Goal: Task Accomplishment & Management: Use online tool/utility

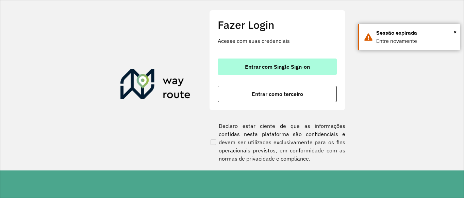
click at [268, 68] on span "Entrar com Single Sign-on" at bounding box center [277, 66] width 65 height 5
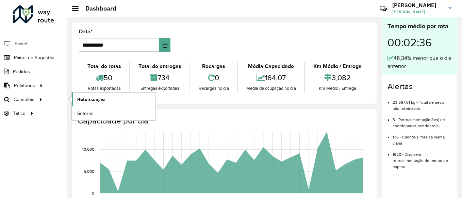
click at [88, 103] on span "Roteirização" at bounding box center [91, 99] width 28 height 7
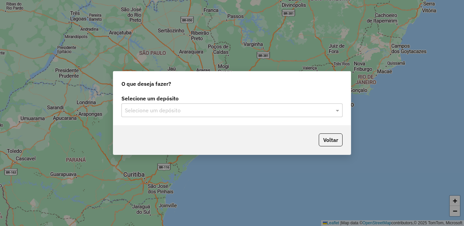
click at [295, 112] on input "text" at bounding box center [225, 110] width 201 height 8
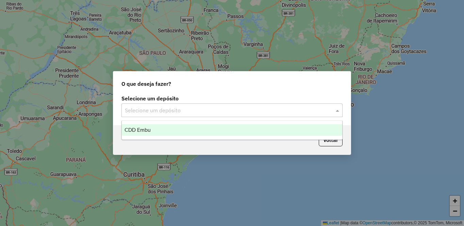
click at [238, 130] on div "CDD Embu" at bounding box center [232, 130] width 220 height 12
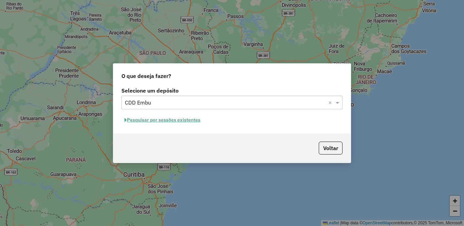
click at [183, 120] on button "Pesquisar por sessões existentes" at bounding box center [162, 120] width 82 height 11
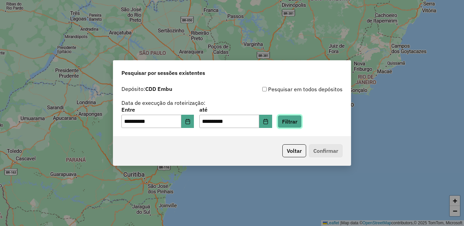
click at [302, 124] on button "Filtrar" at bounding box center [290, 121] width 24 height 13
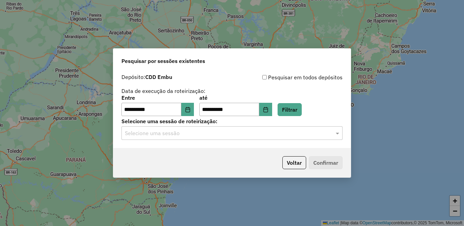
click at [210, 124] on label "Selecione uma sessão de roteirização:" at bounding box center [231, 121] width 221 height 8
click at [212, 135] on input "text" at bounding box center [225, 133] width 201 height 8
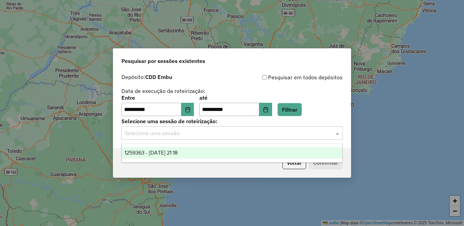
click at [173, 154] on span "1259363 - 04/09/2025 21:18" at bounding box center [150, 153] width 53 height 6
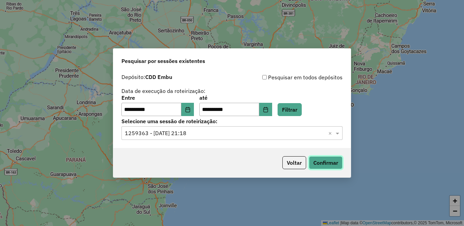
click at [329, 159] on button "Confirmar" at bounding box center [326, 162] width 34 height 13
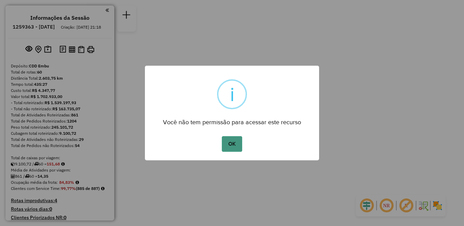
click at [223, 146] on button "OK" at bounding box center [232, 144] width 20 height 16
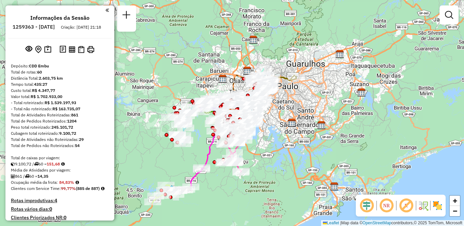
drag, startPoint x: 463, startPoint y: 41, endPoint x: 457, endPoint y: 2, distance: 38.9
click at [457, 2] on div "Janela de atendimento Grade de atendimento Capacidade Transportadoras Veículos …" at bounding box center [232, 113] width 464 height 226
click at [388, 206] on em at bounding box center [386, 205] width 16 height 16
click at [406, 205] on em at bounding box center [406, 205] width 16 height 16
click at [438, 207] on img at bounding box center [437, 205] width 11 height 11
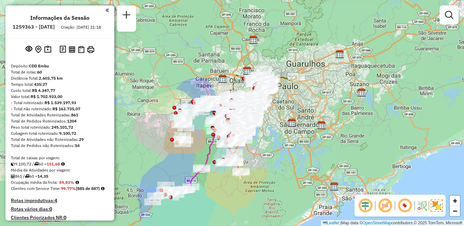
drag, startPoint x: 351, startPoint y: 139, endPoint x: 291, endPoint y: 154, distance: 62.4
click at [291, 154] on div "Janela de atendimento Grade de atendimento Capacidade Transportadoras Veículos …" at bounding box center [232, 113] width 464 height 226
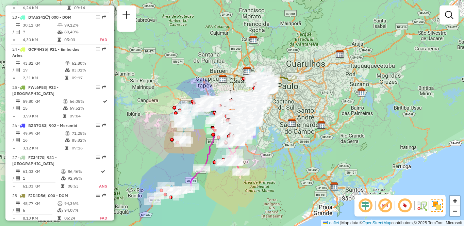
scroll to position [1810, 0]
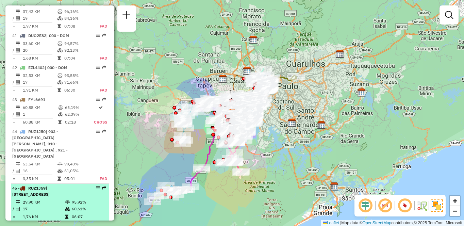
click at [50, 185] on span "| [STREET_ADDRESS]" at bounding box center [30, 190] width 37 height 11
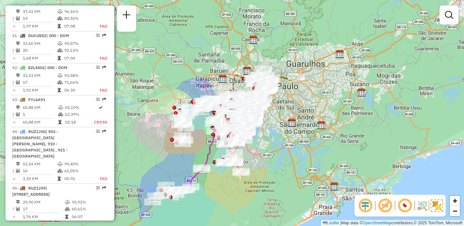
select select "**********"
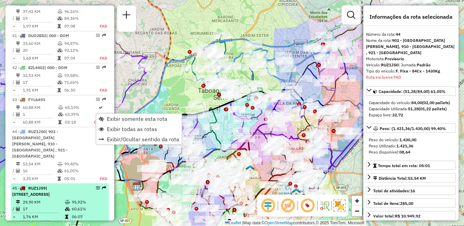
scroll to position [1913, 0]
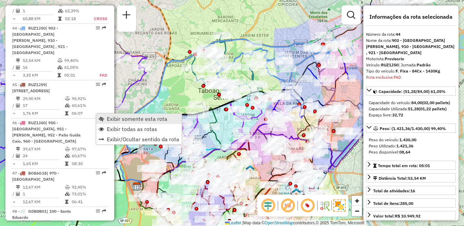
click at [129, 120] on span "Exibir somente esta rota" at bounding box center [137, 118] width 61 height 5
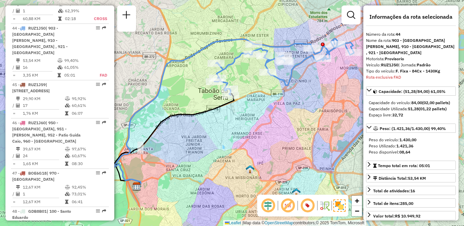
scroll to position [2189, 0]
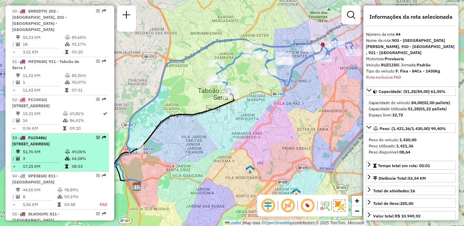
click at [87, 135] on div at bounding box center [96, 137] width 20 height 4
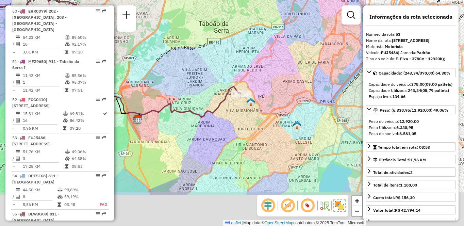
drag, startPoint x: 326, startPoint y: 122, endPoint x: 173, endPoint y: 64, distance: 163.3
click at [173, 64] on div "Janela de atendimento Grade de atendimento Capacidade Transportadoras Veículos …" at bounding box center [232, 113] width 464 height 226
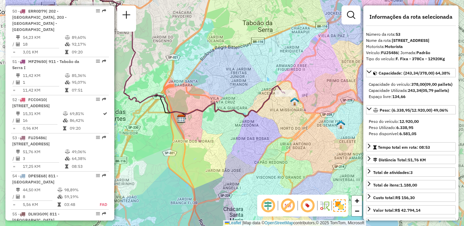
drag, startPoint x: 194, startPoint y: 124, endPoint x: 247, endPoint y: 114, distance: 54.7
click at [241, 126] on div "Janela de atendimento Grade de atendimento Capacidade Transportadoras Veículos …" at bounding box center [232, 113] width 464 height 226
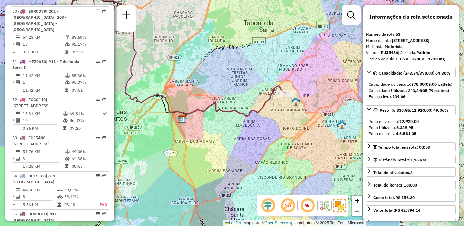
click at [246, 116] on icon at bounding box center [131, 56] width 307 height 118
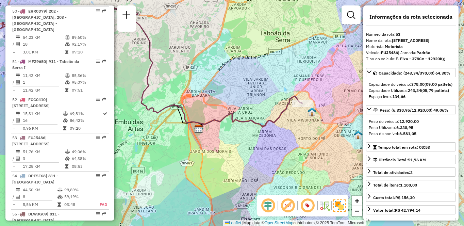
drag, startPoint x: 330, startPoint y: 179, endPoint x: 334, endPoint y: 180, distance: 4.2
click at [334, 180] on div "Janela de atendimento Grade de atendimento Capacidade Transportadoras Veículos …" at bounding box center [232, 113] width 464 height 226
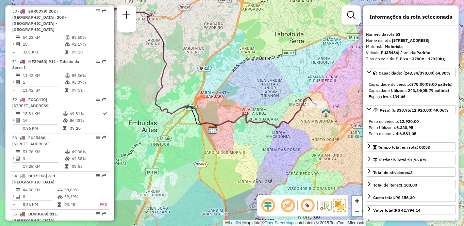
click at [149, 43] on div "Janela de atendimento Grade de atendimento Capacidade Transportadoras Veículos …" at bounding box center [232, 113] width 464 height 226
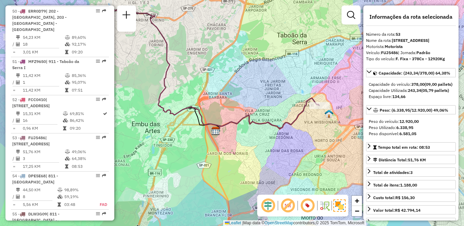
drag, startPoint x: 203, startPoint y: 53, endPoint x: 154, endPoint y: 39, distance: 50.9
click at [210, 54] on div "Janela de atendimento Grade de atendimento Capacidade Transportadoras Veículos …" at bounding box center [232, 113] width 464 height 226
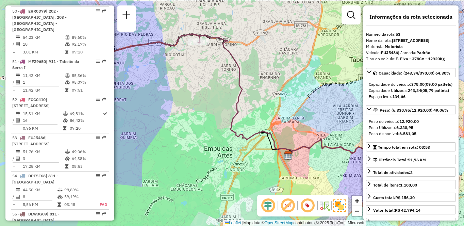
drag, startPoint x: 154, startPoint y: 42, endPoint x: 233, endPoint y: 69, distance: 83.3
click at [233, 69] on div "Janela de atendimento Grade de atendimento Capacidade Transportadoras Veículos …" at bounding box center [232, 113] width 464 height 226
